Goal: Transaction & Acquisition: Purchase product/service

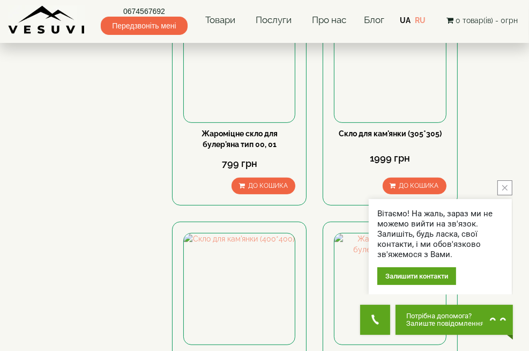
scroll to position [236, 0]
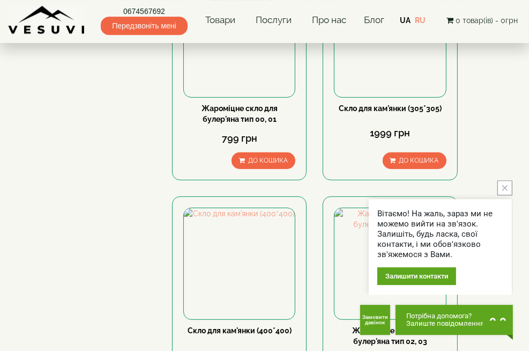
click at [504, 184] on button "close button" at bounding box center [505, 187] width 15 height 15
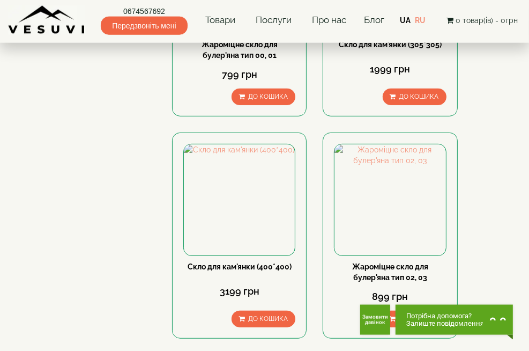
scroll to position [0, 0]
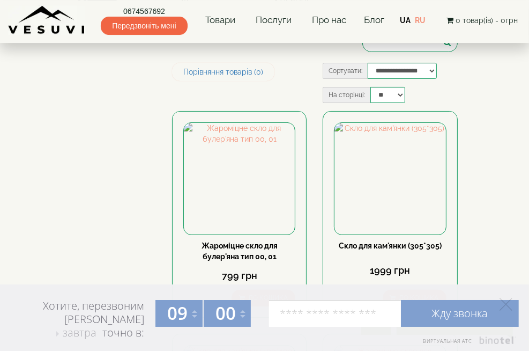
scroll to position [82, 0]
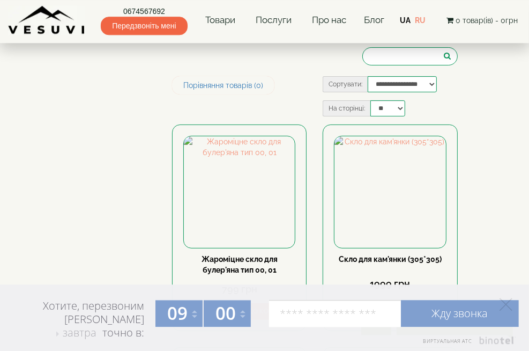
click at [466, 76] on div "**********" at bounding box center [315, 100] width 302 height 48
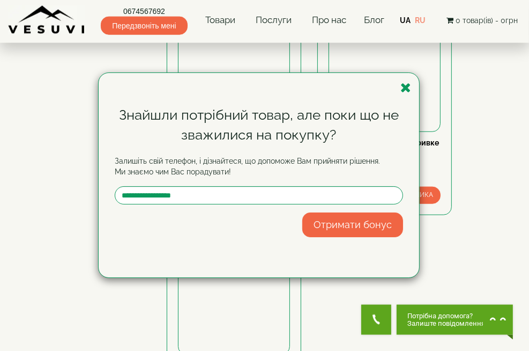
scroll to position [629, 0]
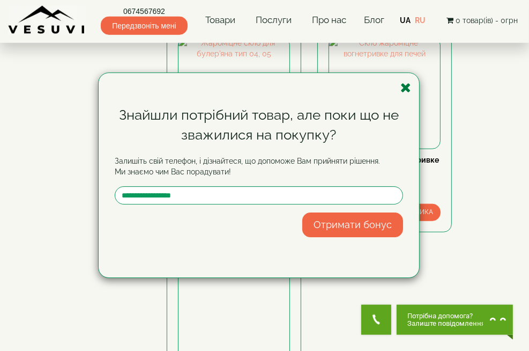
click at [407, 89] on icon "button" at bounding box center [406, 87] width 11 height 13
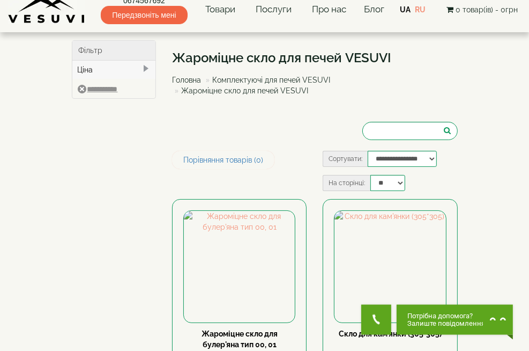
scroll to position [0, 0]
